Goal: Contribute content

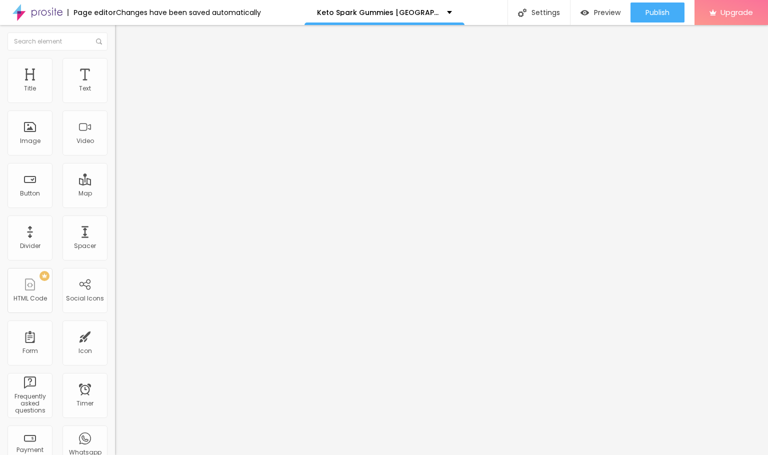
click at [115, 59] on li "Style" at bounding box center [172, 63] width 115 height 10
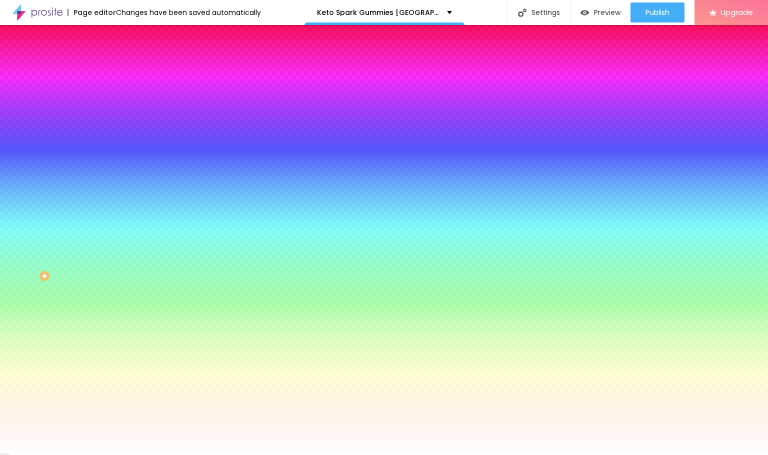
click at [169, 90] on img at bounding box center [172, 87] width 6 height 6
click at [115, 91] on div "Add image" at bounding box center [172, 87] width 115 height 7
click at [115, 92] on span "Add image" at bounding box center [135, 88] width 41 height 9
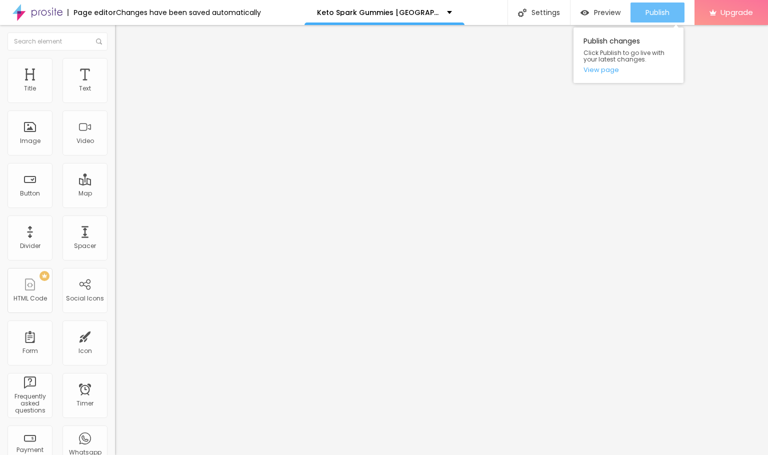
click at [639, 10] on button "Publish" at bounding box center [658, 13] width 54 height 20
